Goal: Task Accomplishment & Management: Complete application form

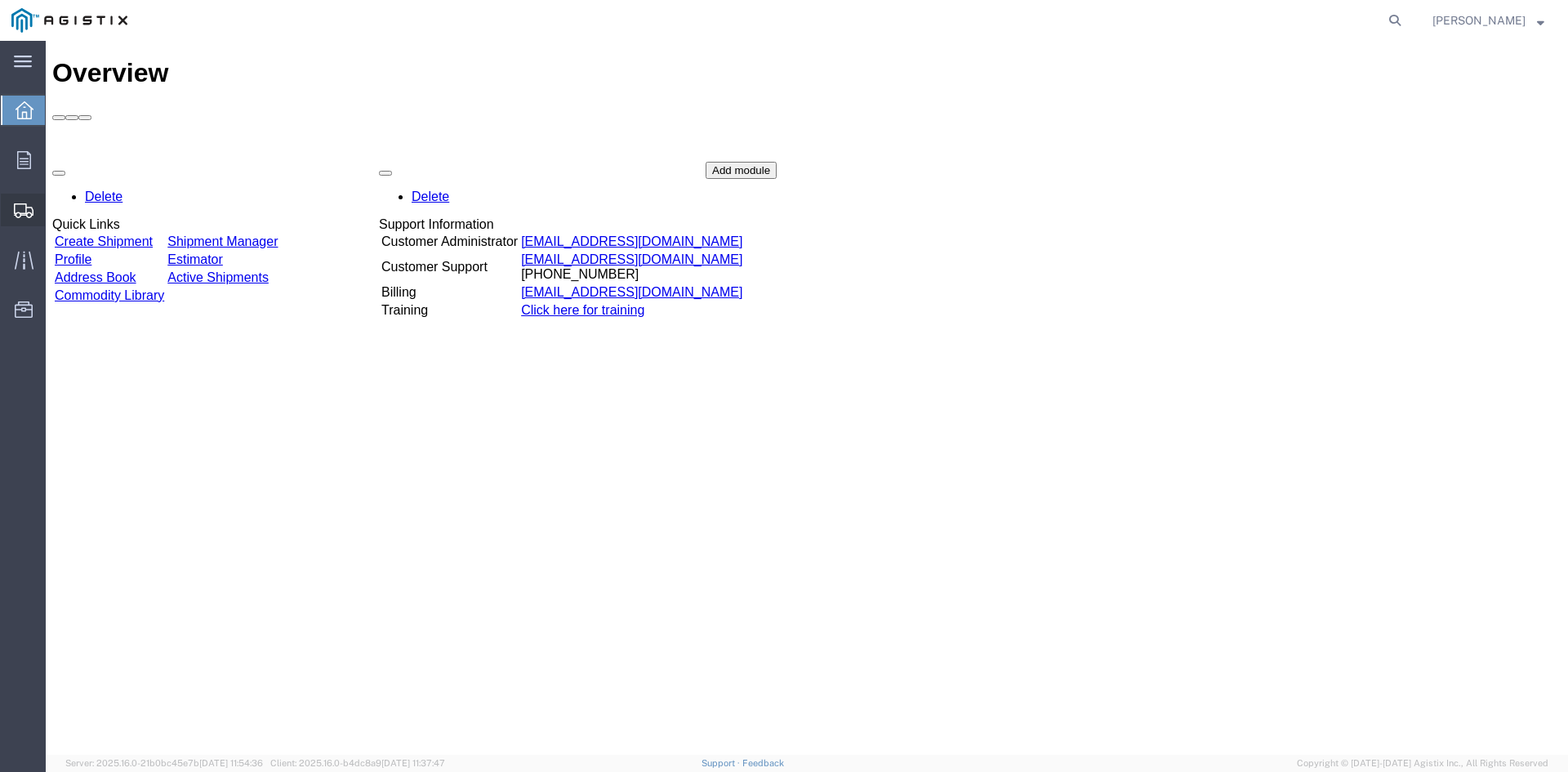
click at [0, 0] on span "Create from Template" at bounding box center [0, 0] width 0 height 0
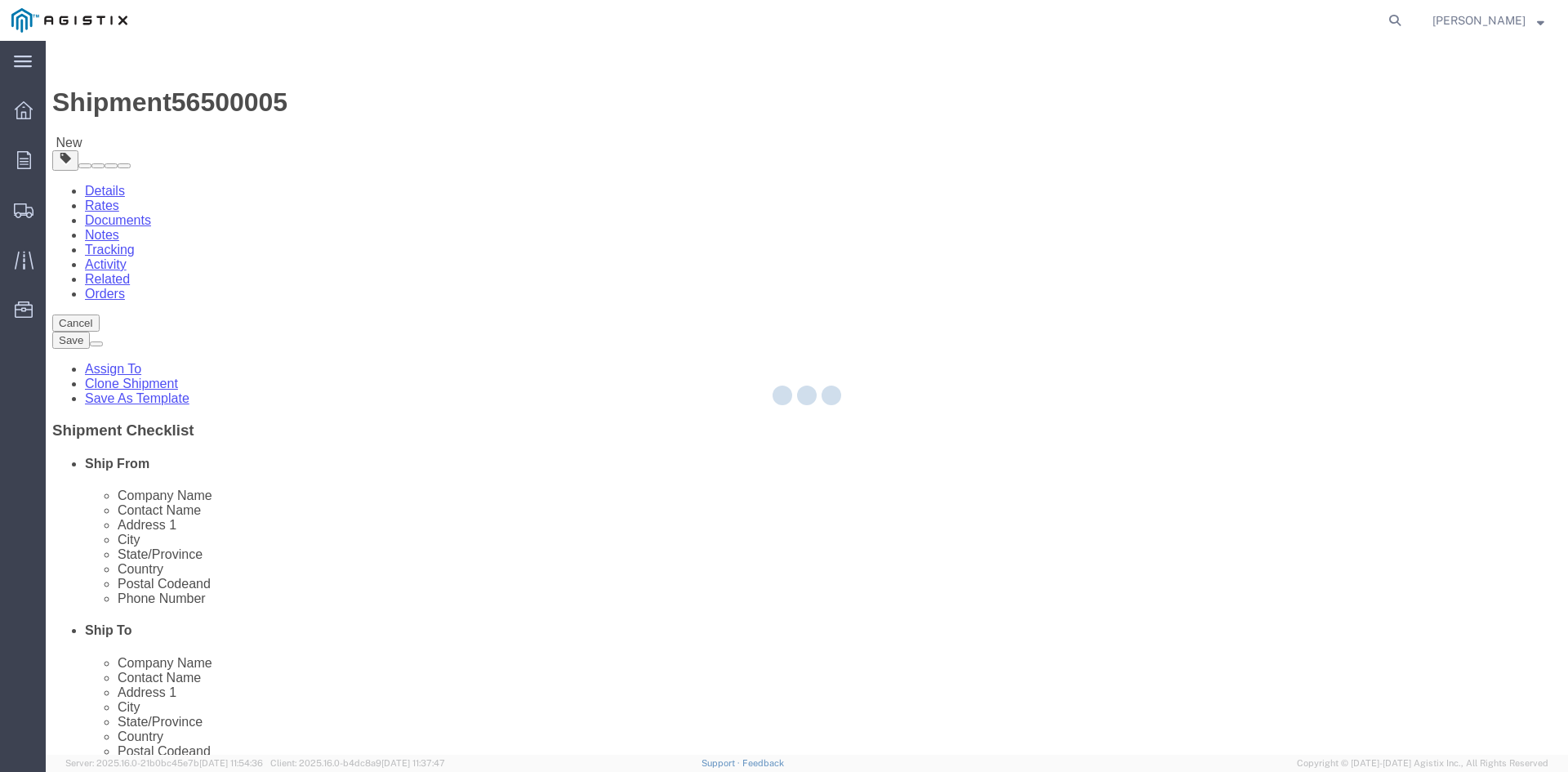
select select
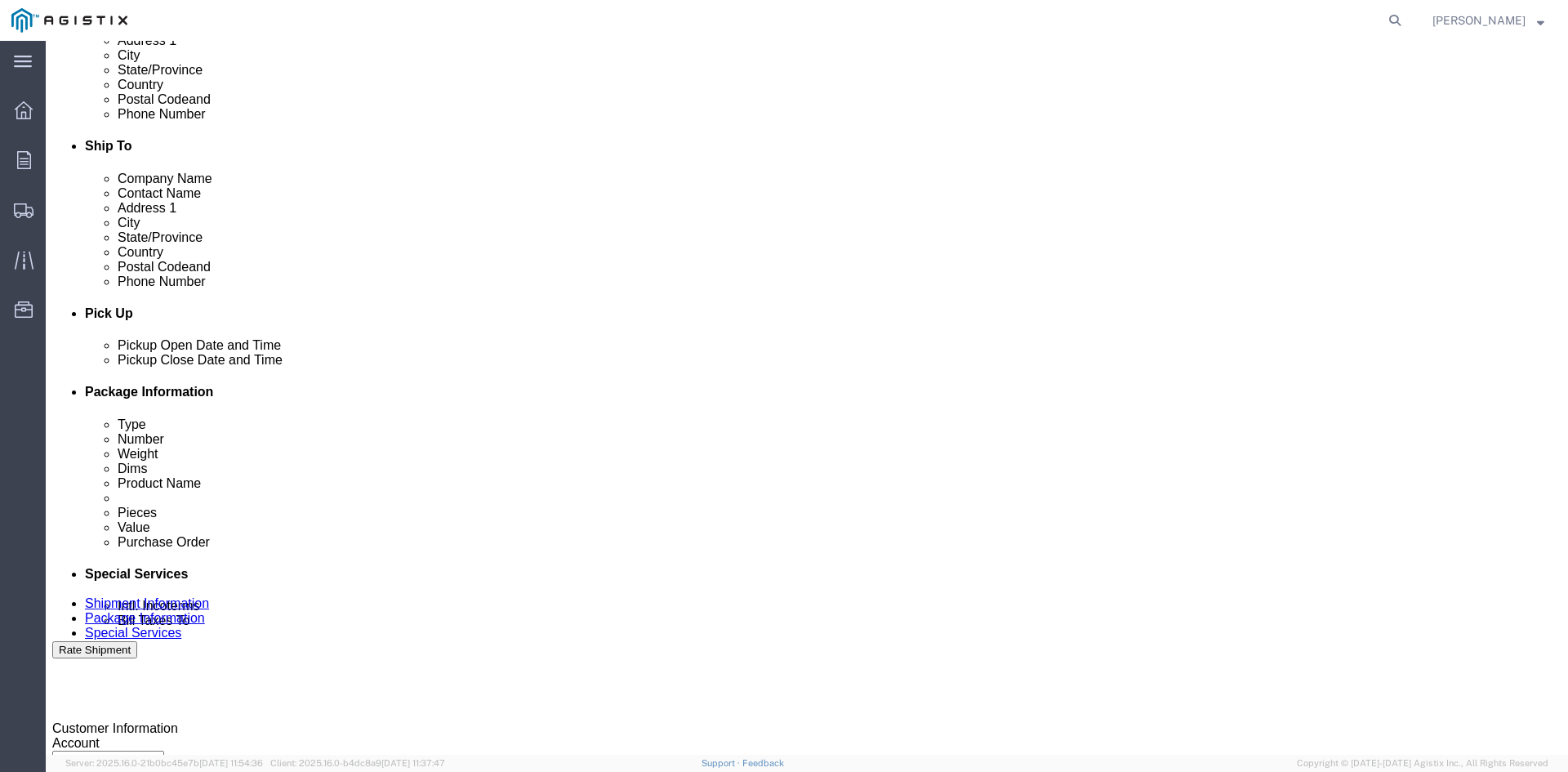
scroll to position [490, 0]
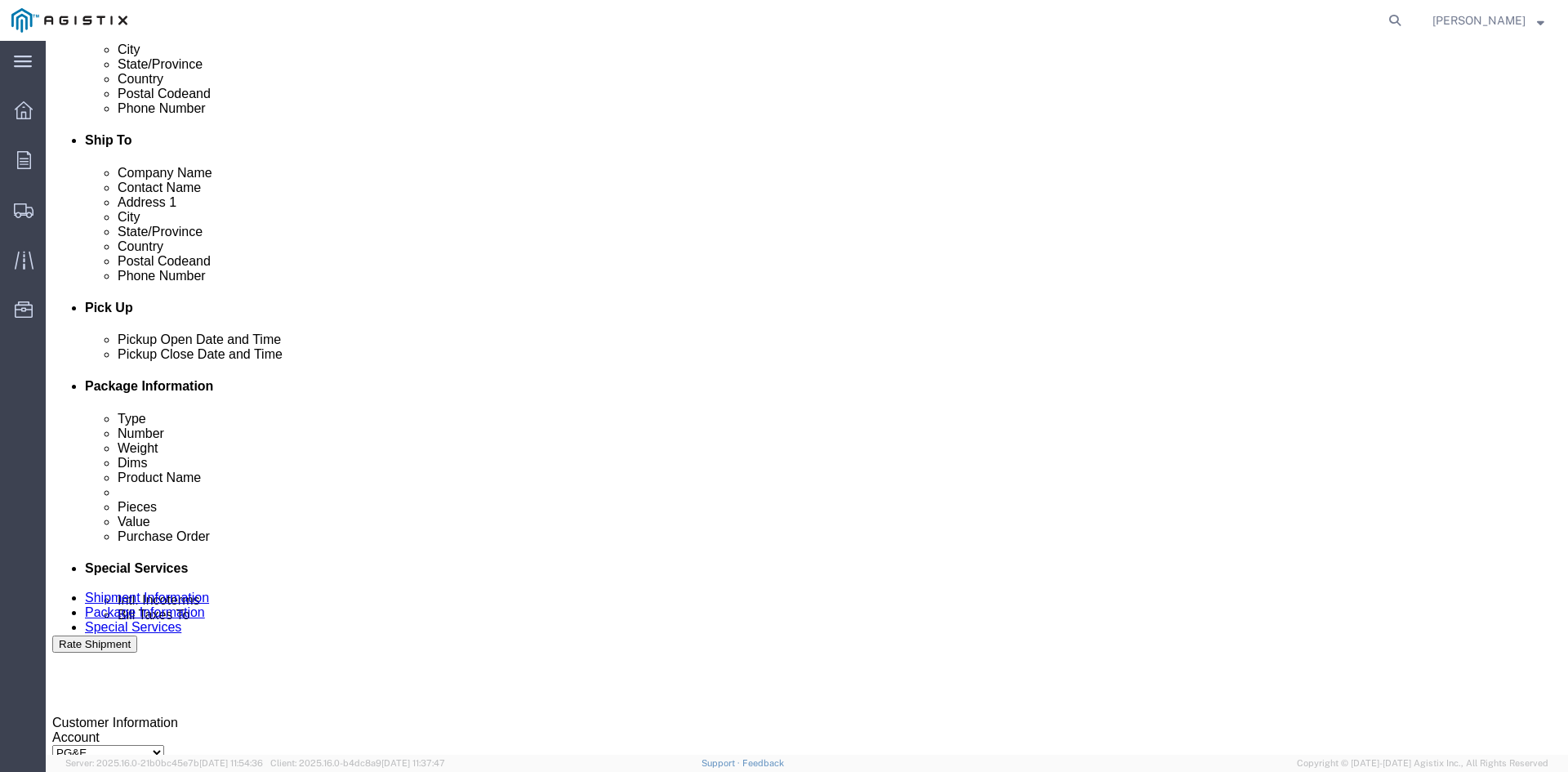
click div "[DATE] 12:05 PM"
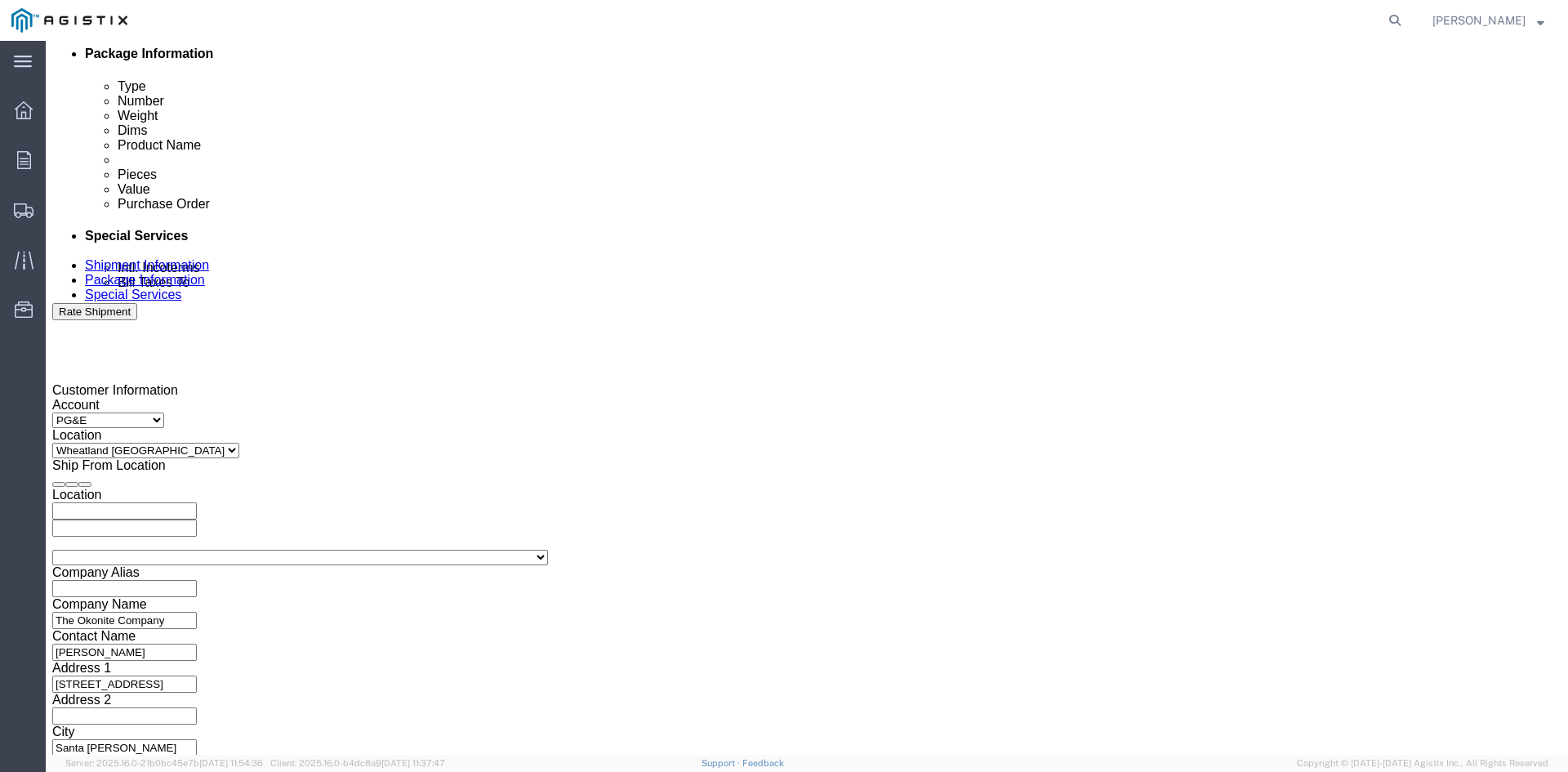
click button "Apply"
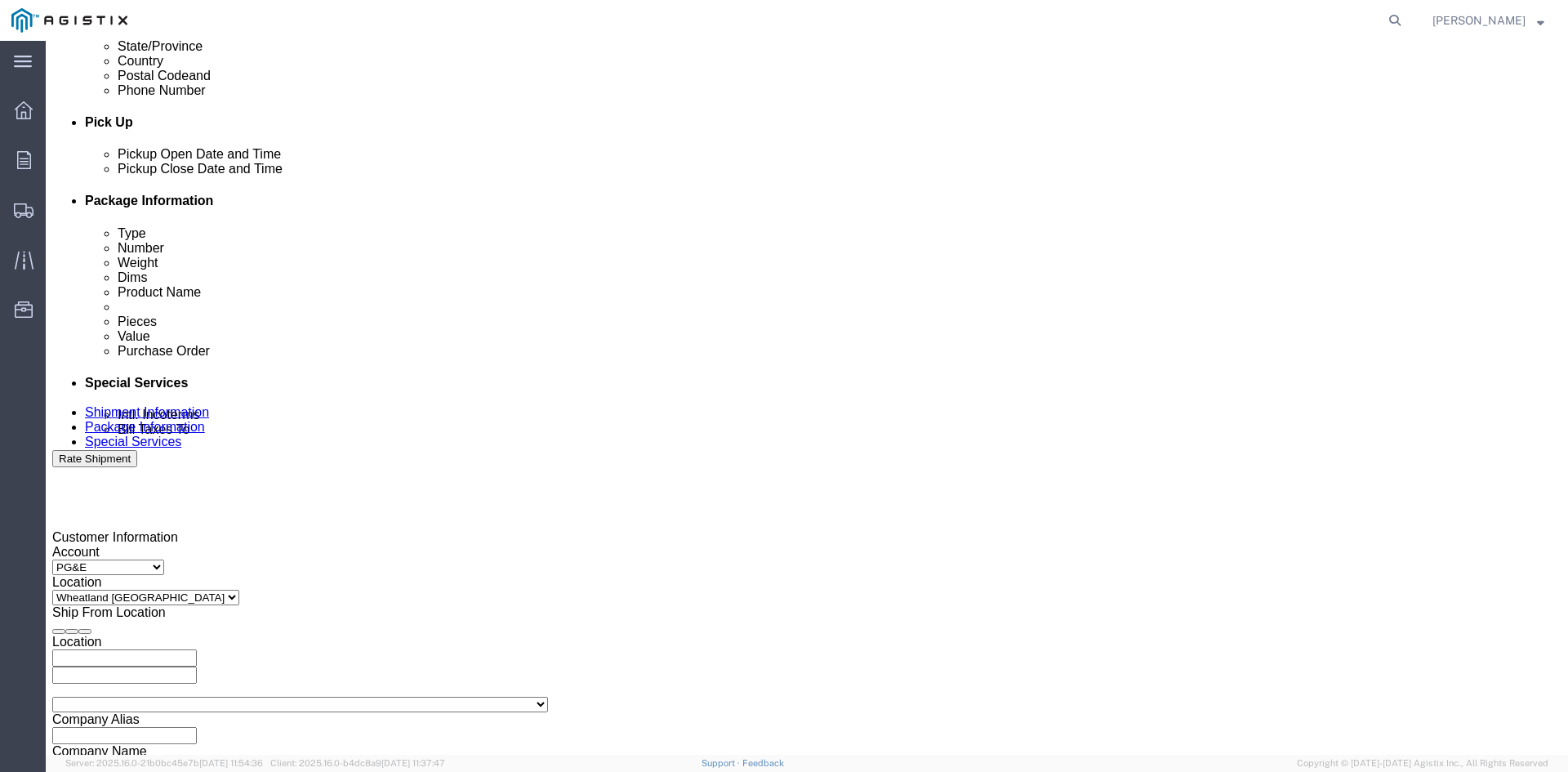
scroll to position [659, 0]
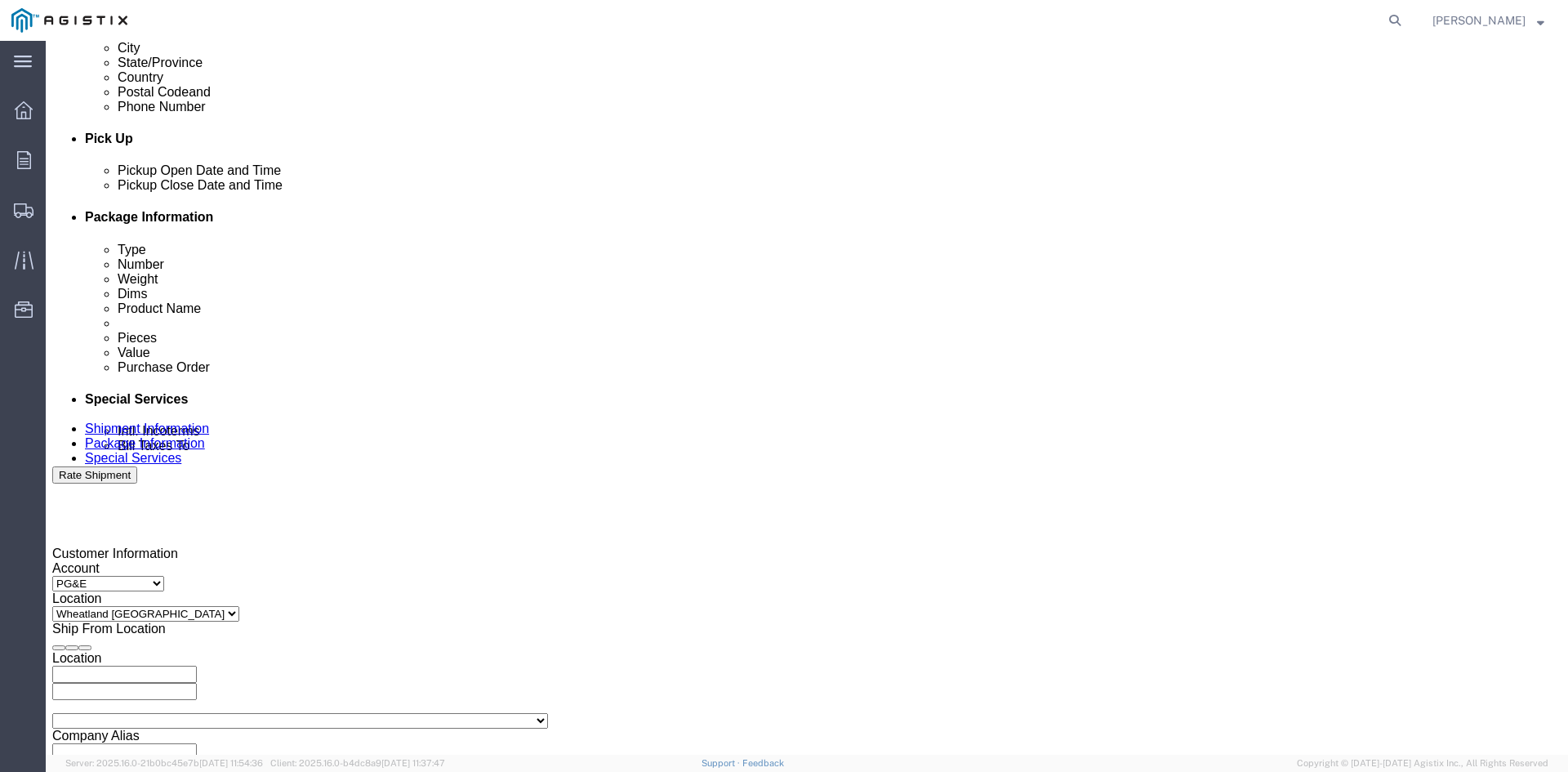
click div
drag, startPoint x: 818, startPoint y: 620, endPoint x: 837, endPoint y: 592, distance: 33.8
click button "Apply"
click div
click button "Apply"
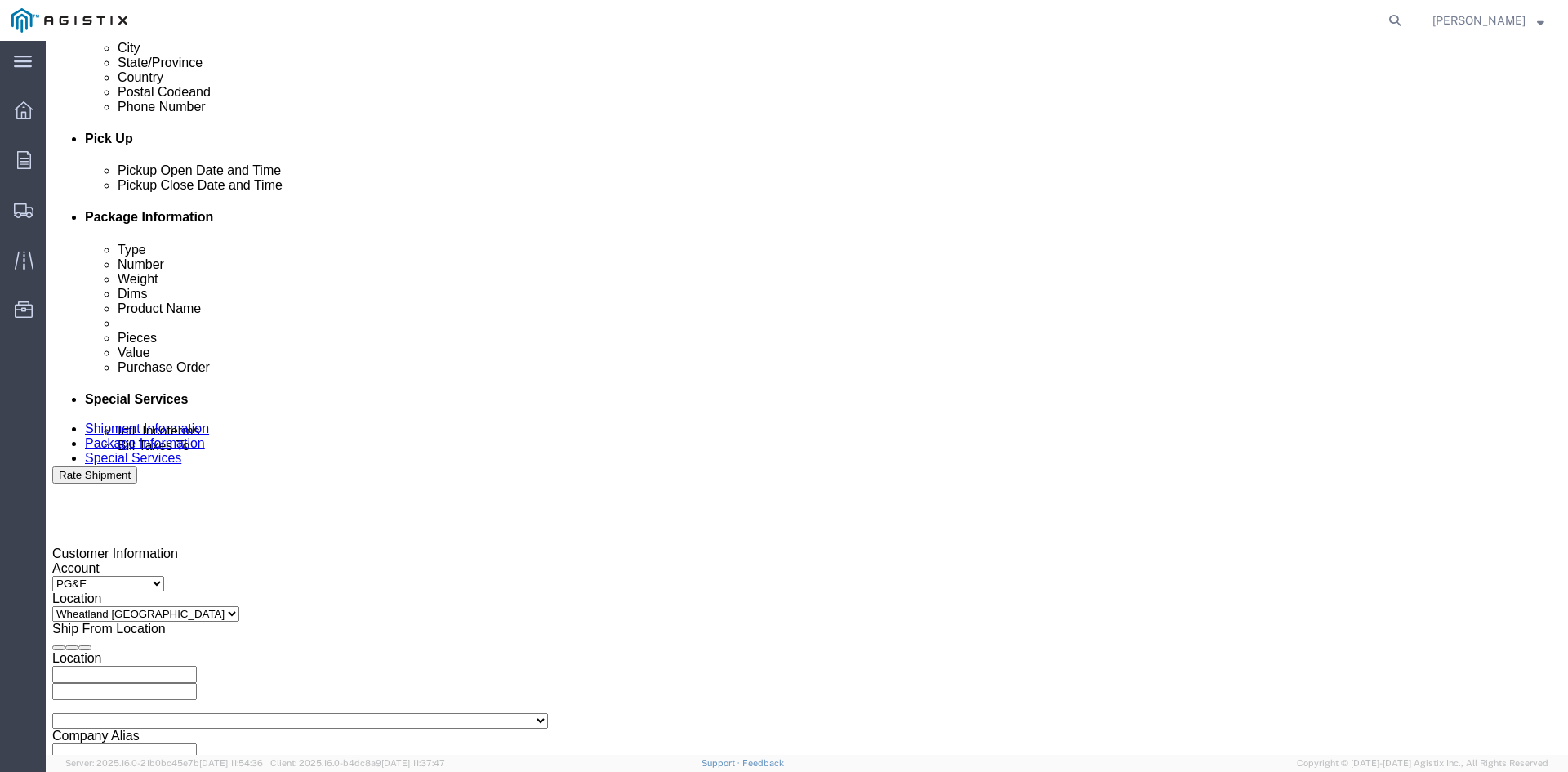
click input "3501322691"
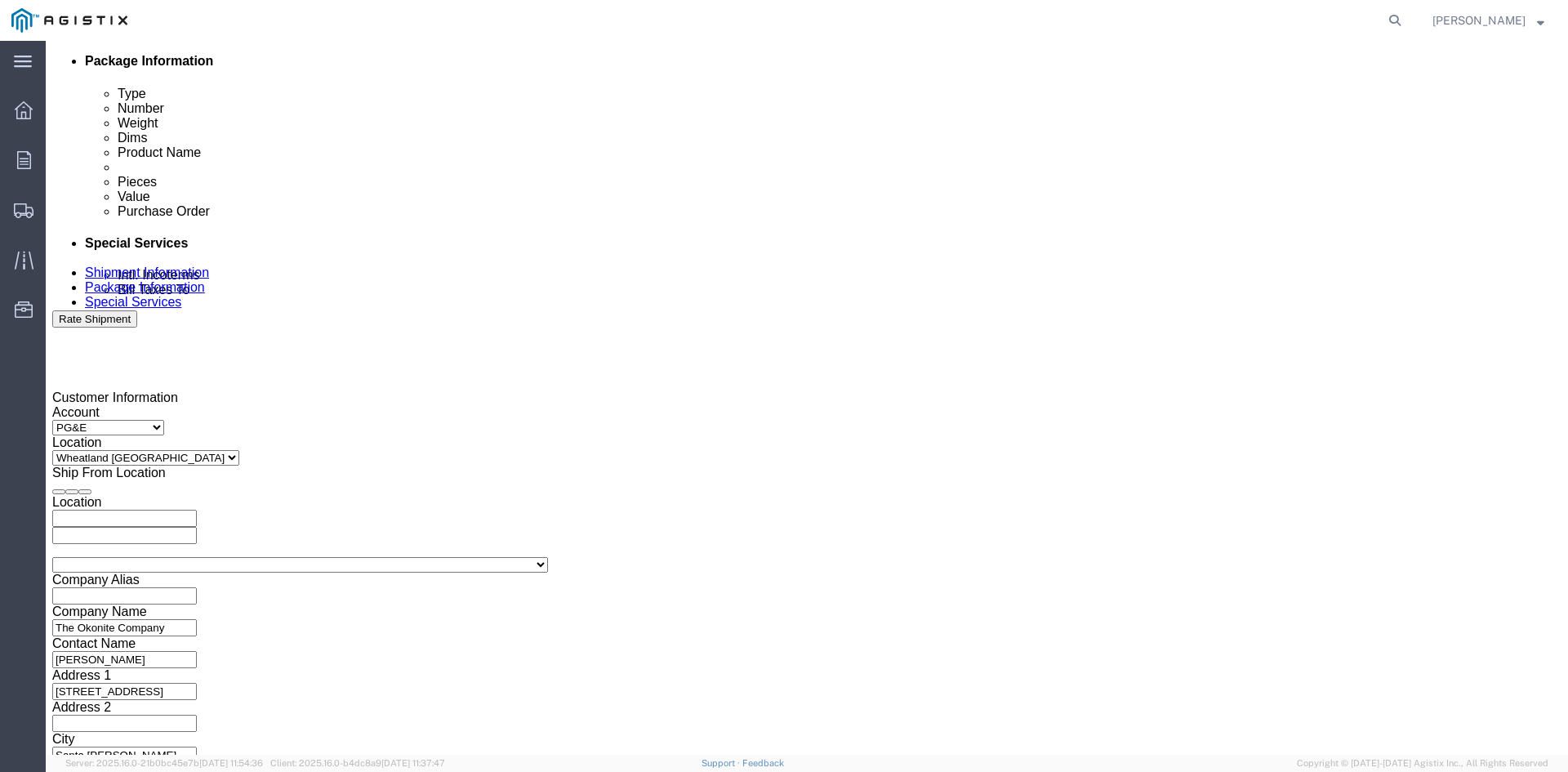
scroll to position [823, 0]
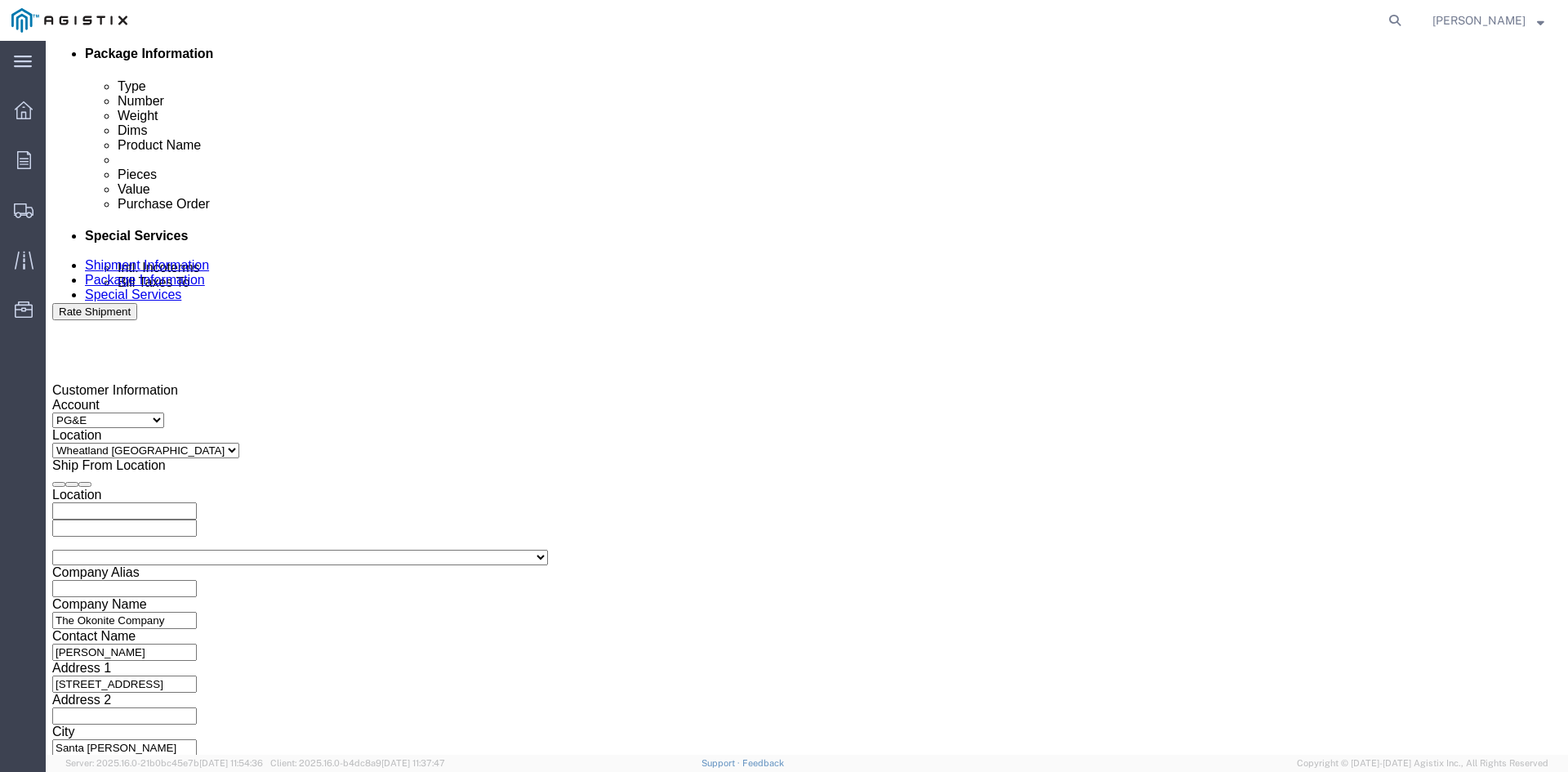
type input "3501410804"
click button "Continue"
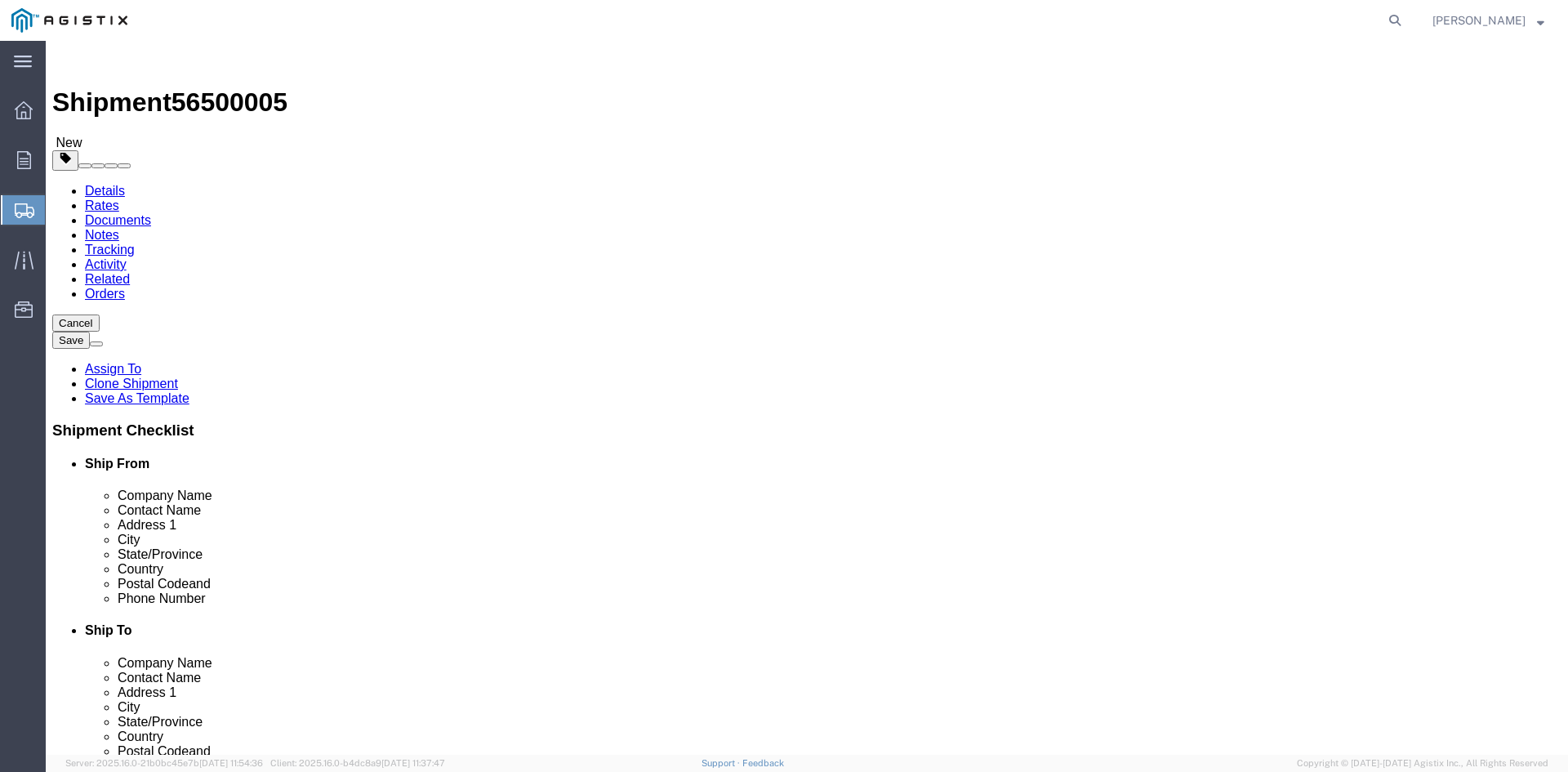
click input "41860.00"
type input "4"
type input "41520"
click dd "111933.00 USD"
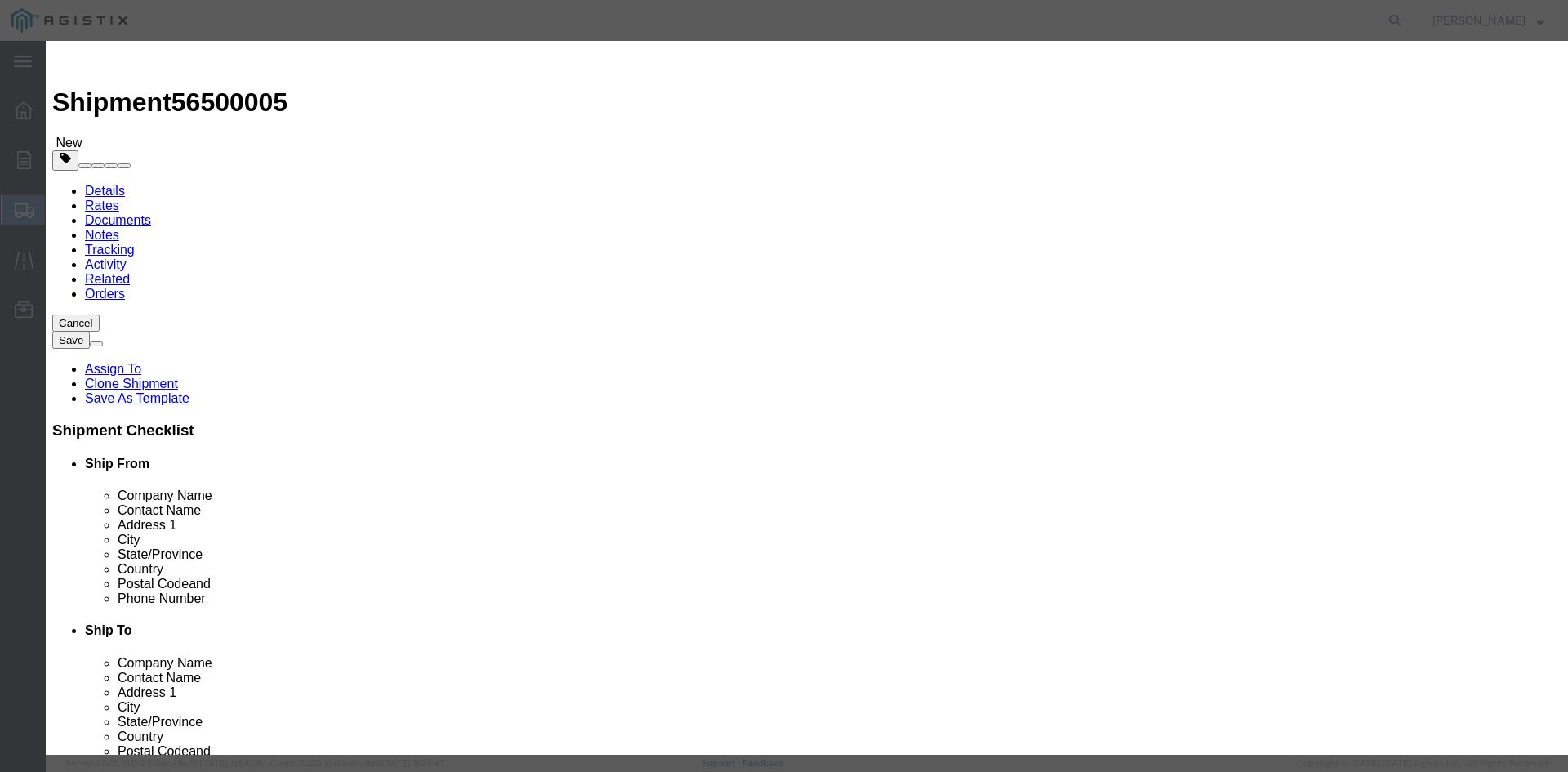
click input "111933.00"
type input "1"
type input "144260"
click button "Save & Close"
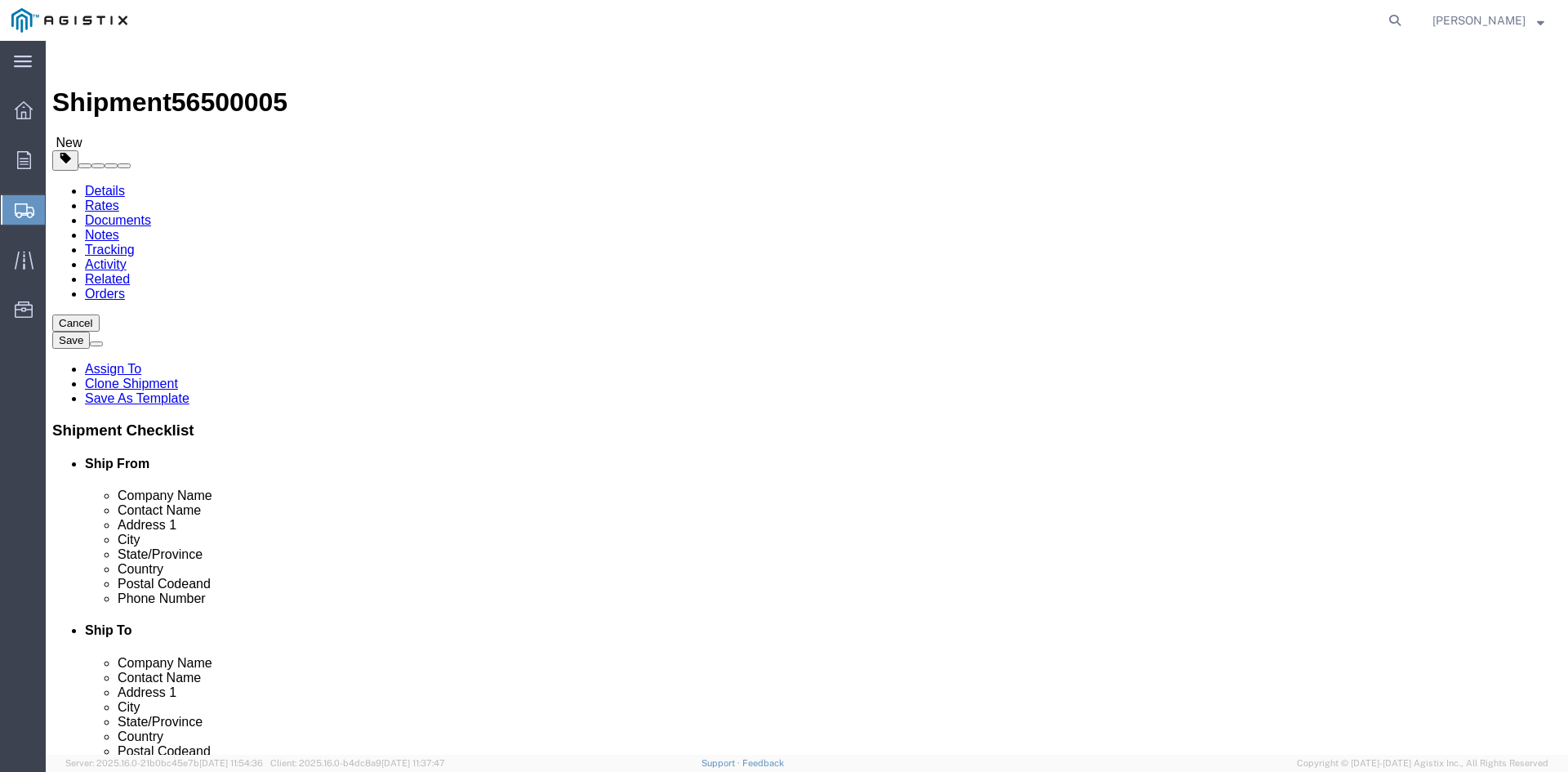
click button "Rate Shipment"
